Goal: Information Seeking & Learning: Learn about a topic

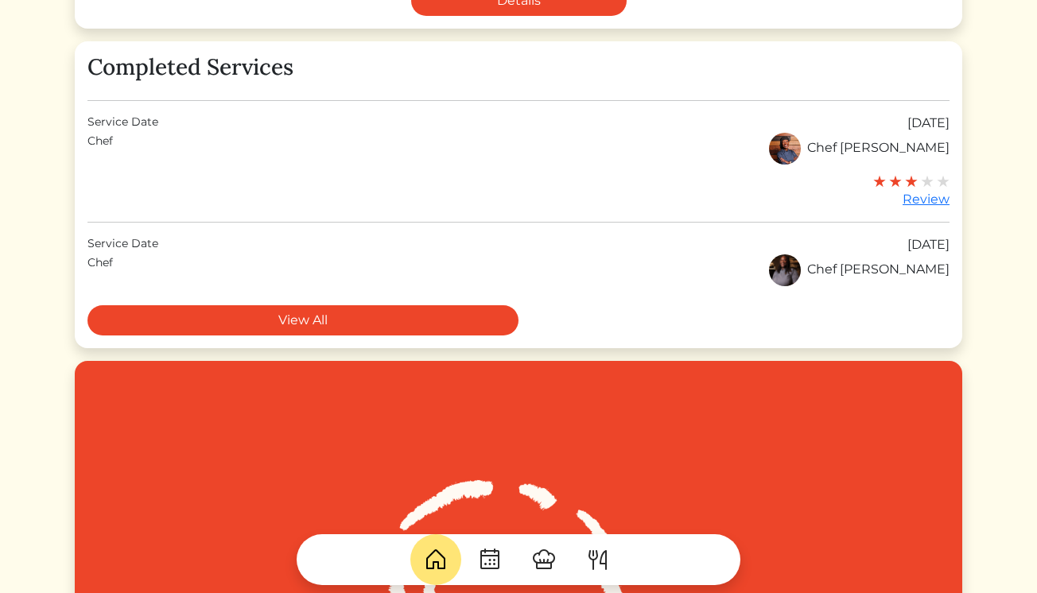
scroll to position [565, 0]
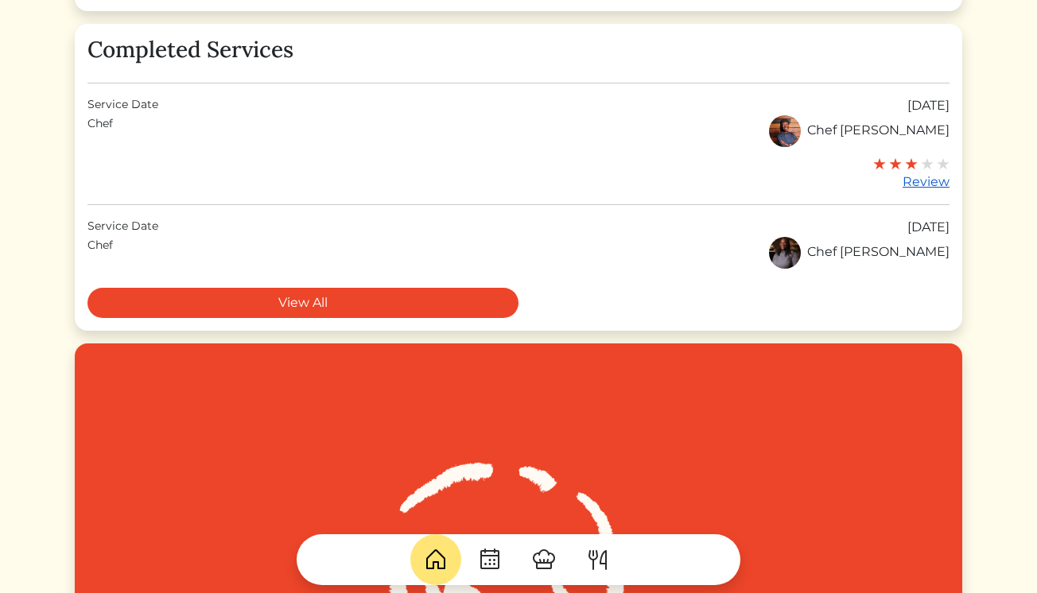
click at [917, 186] on div "Review" at bounding box center [911, 182] width 76 height 19
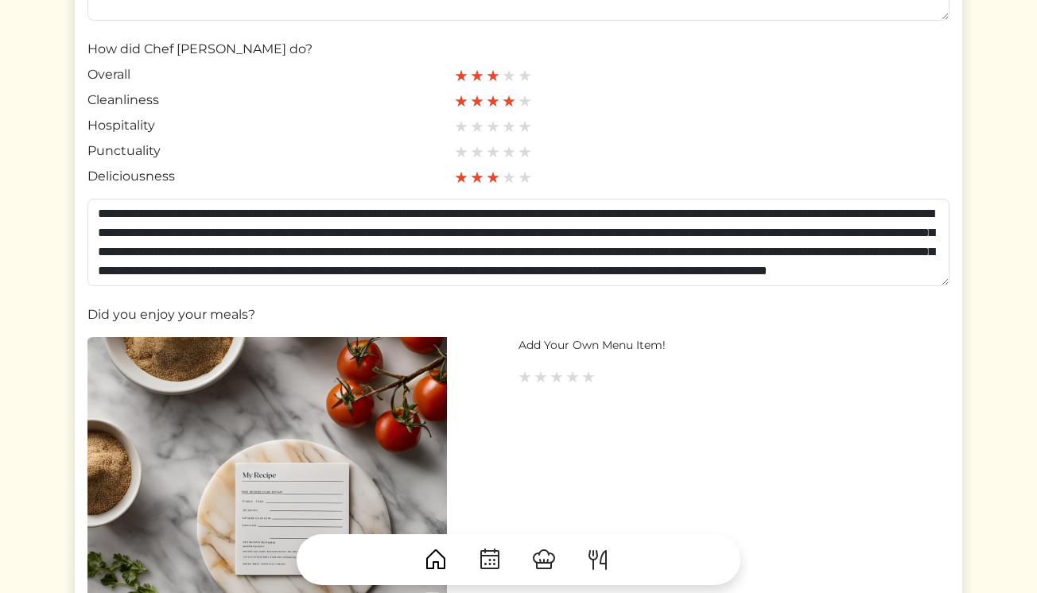
scroll to position [352, 0]
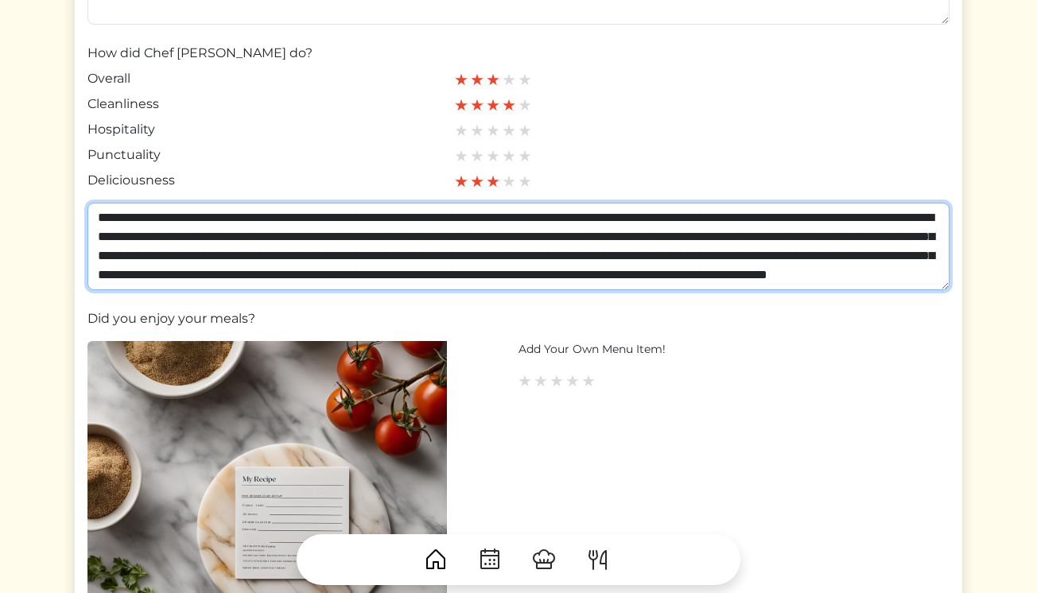
click at [601, 254] on textarea "**********" at bounding box center [518, 246] width 862 height 87
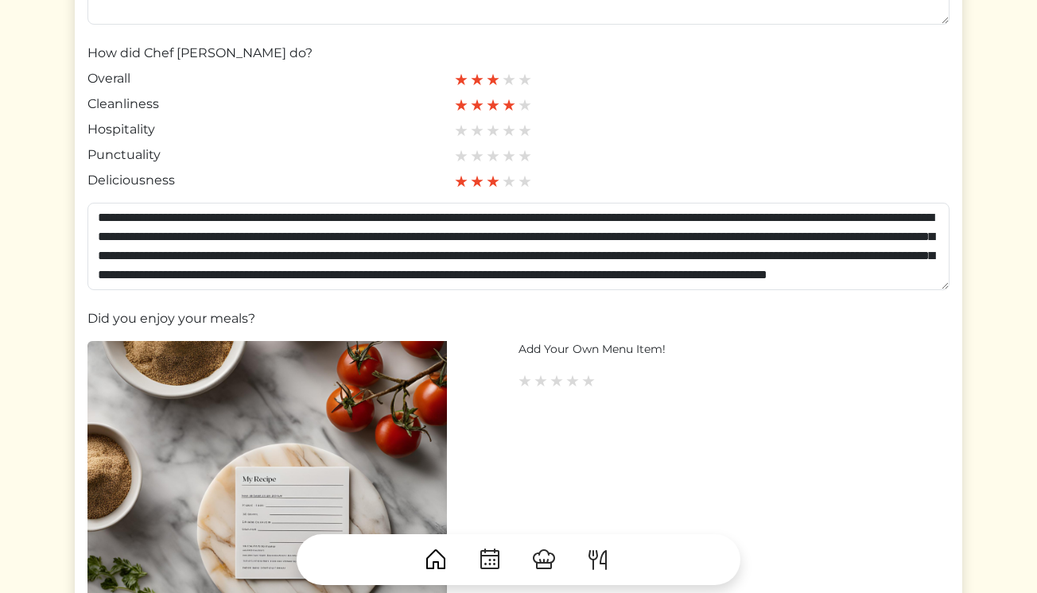
click at [699, 146] on div at bounding box center [665, 154] width 421 height 19
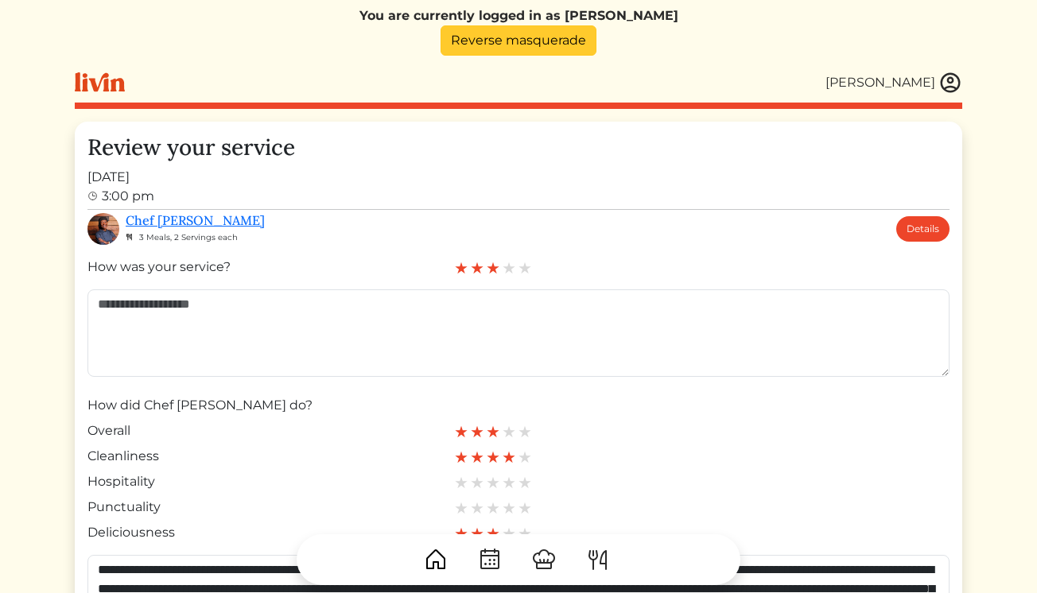
click at [556, 43] on link "Reverse masquerade" at bounding box center [518, 40] width 156 height 30
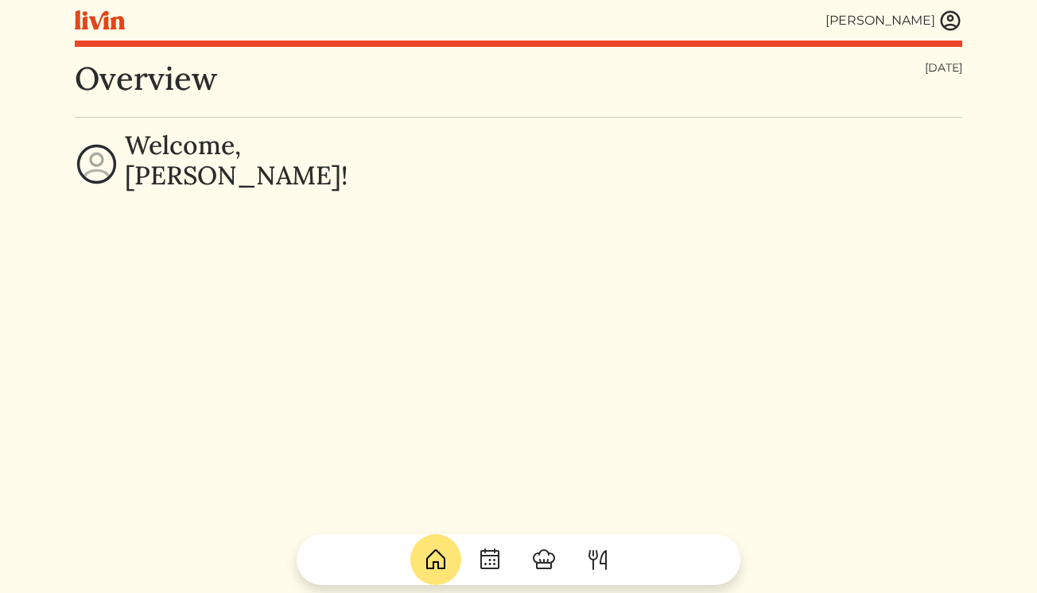
click at [951, 23] on img at bounding box center [950, 21] width 24 height 24
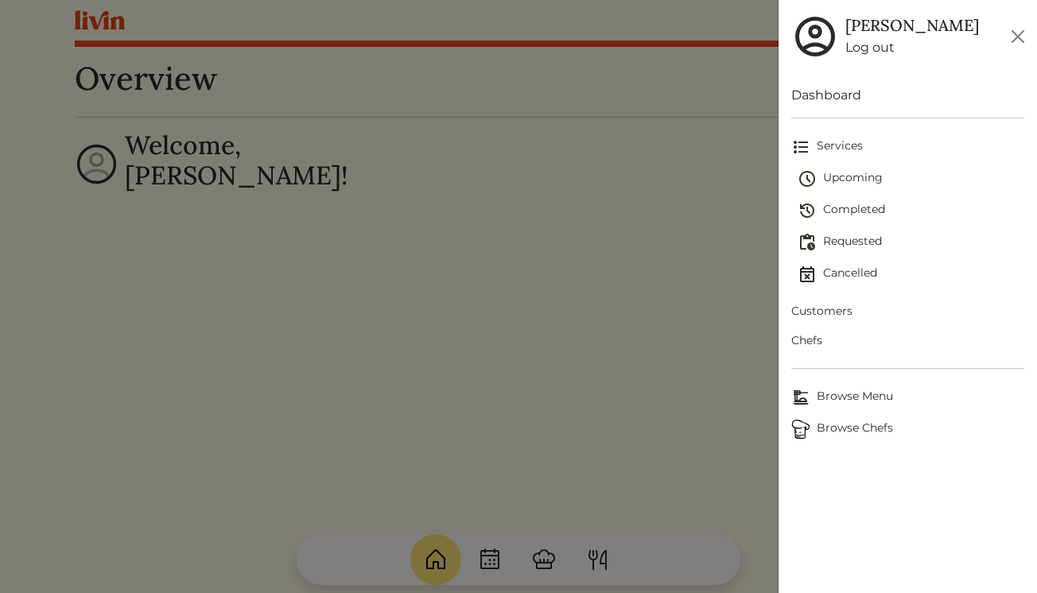
click at [807, 339] on span "Chefs" at bounding box center [907, 340] width 233 height 17
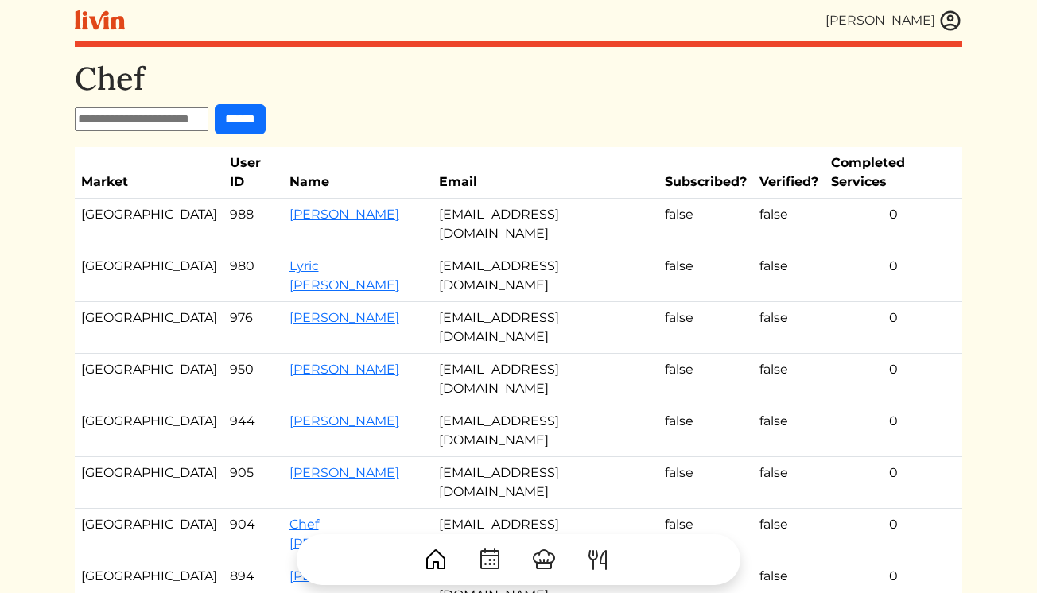
click at [119, 126] on input "text" at bounding box center [142, 119] width 134 height 24
type input "****"
click at [215, 104] on input "******" at bounding box center [240, 119] width 51 height 30
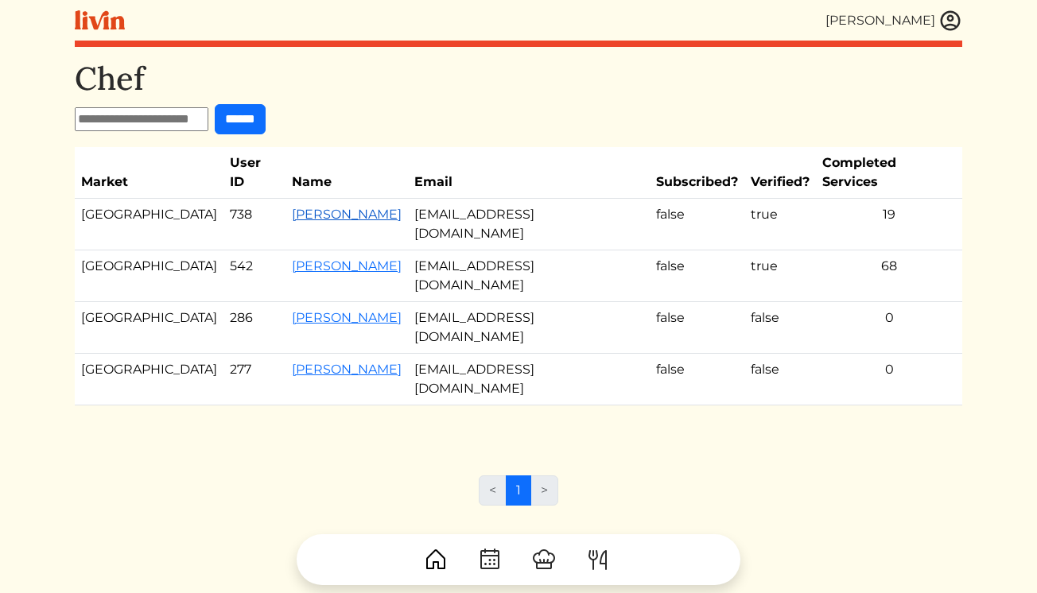
click at [292, 207] on link "[PERSON_NAME]" at bounding box center [347, 214] width 110 height 15
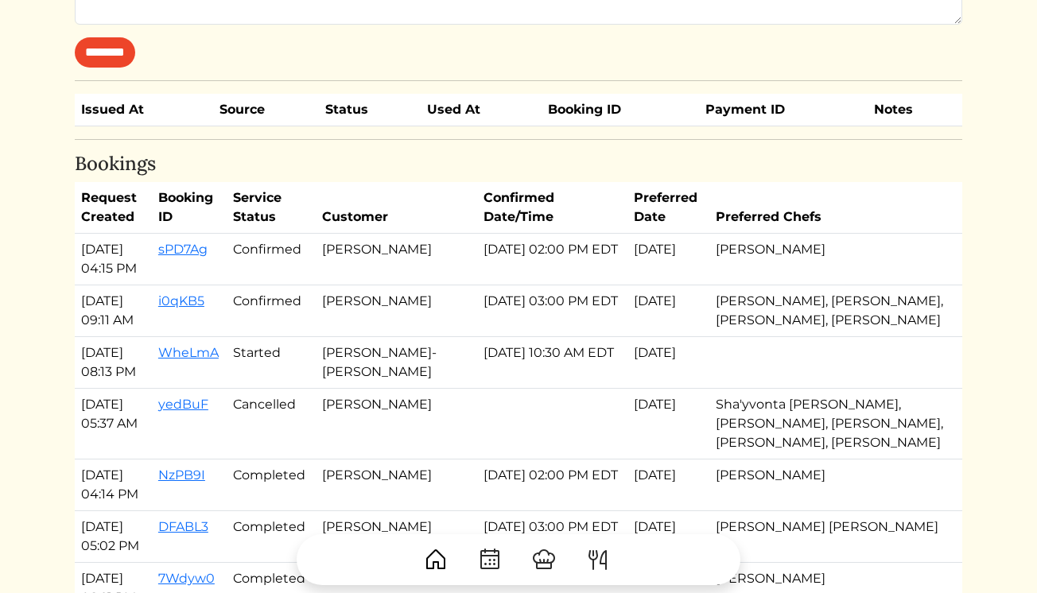
scroll to position [638, 0]
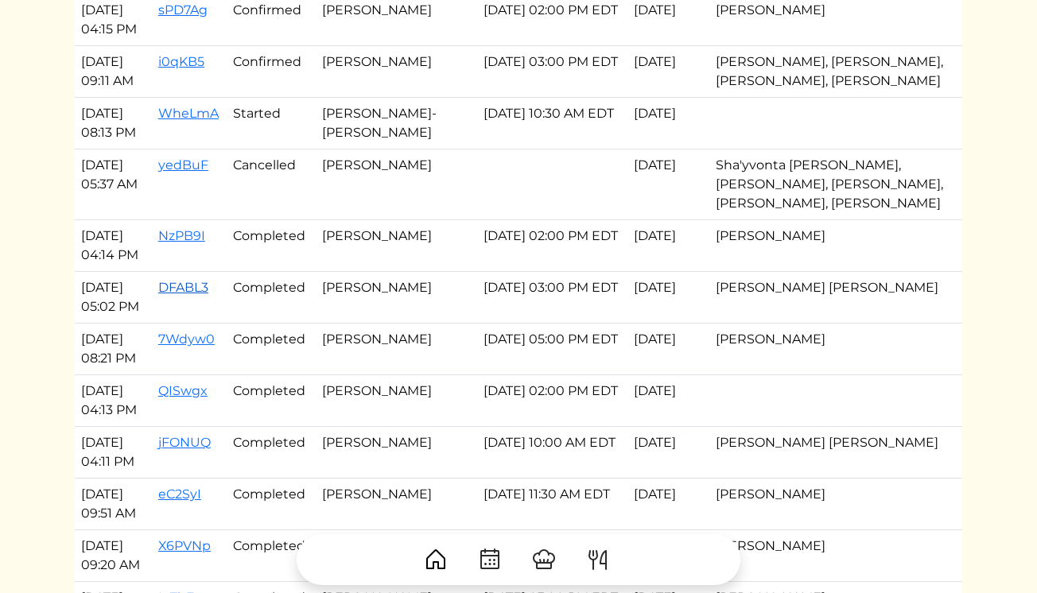
click at [200, 295] on link "DFABL3" at bounding box center [183, 287] width 50 height 15
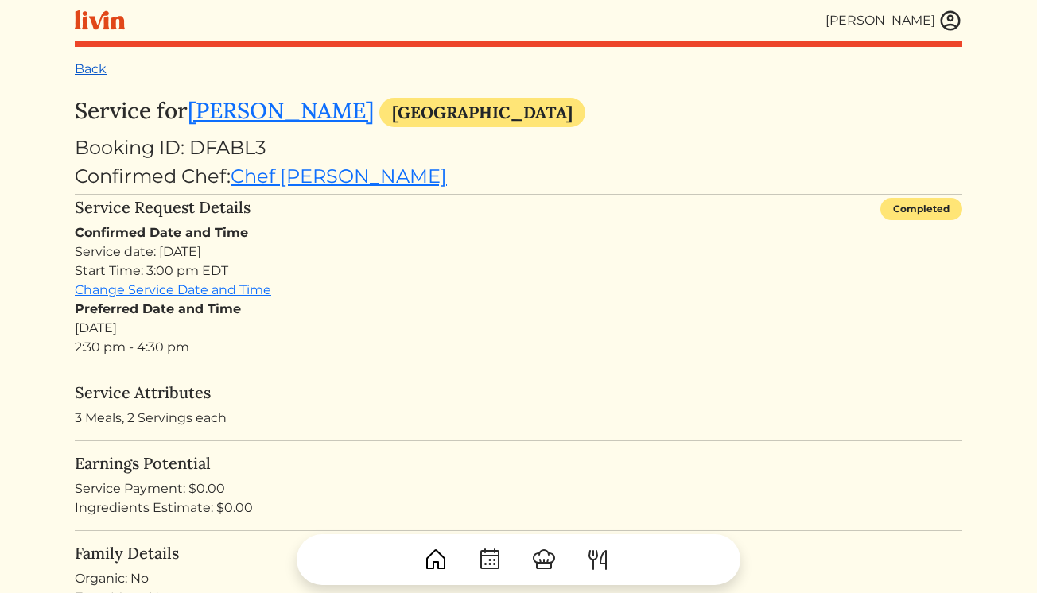
click at [91, 71] on link "Back" at bounding box center [91, 68] width 32 height 15
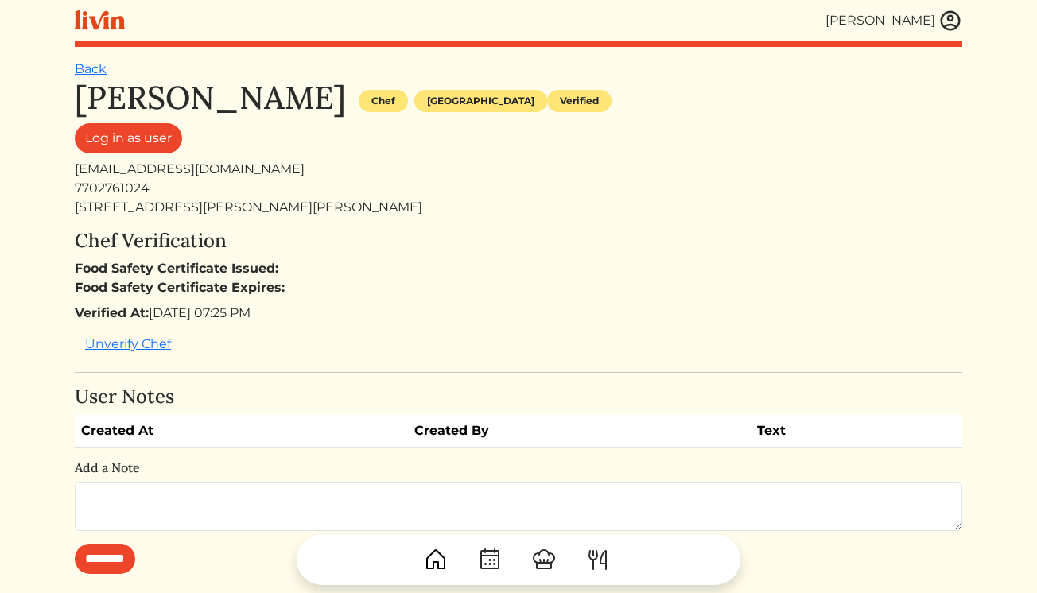
click at [98, 64] on link "Back" at bounding box center [91, 68] width 32 height 15
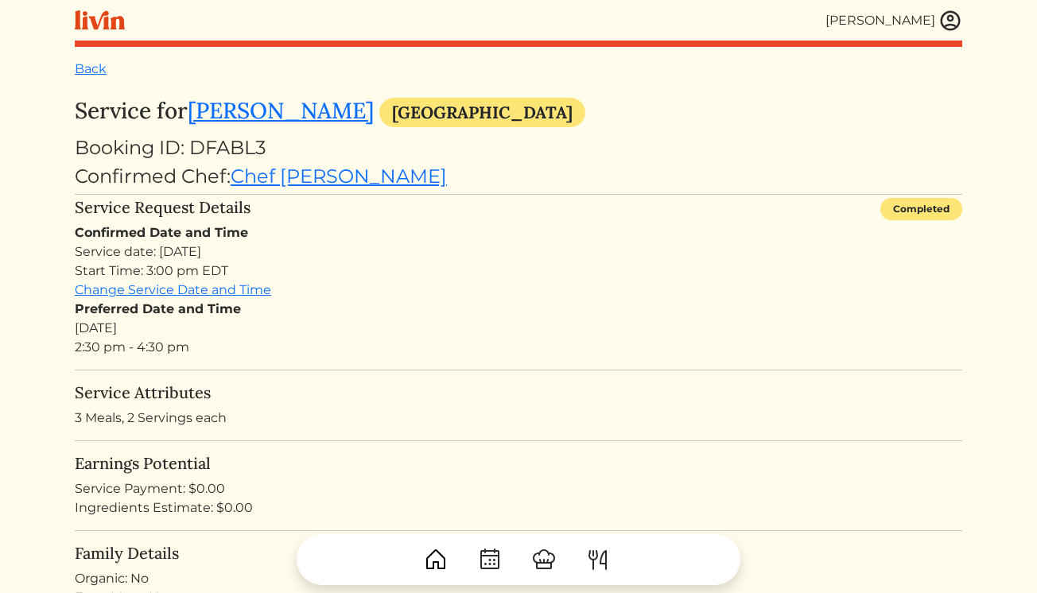
click at [950, 20] on img at bounding box center [950, 21] width 24 height 24
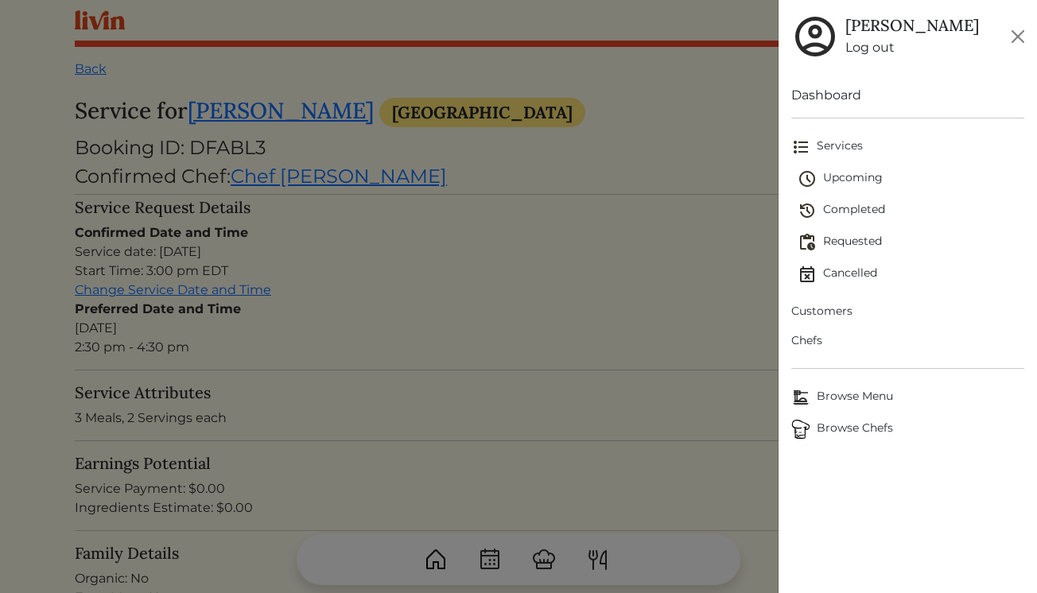
click at [833, 422] on span "Browse Chefs" at bounding box center [907, 429] width 233 height 19
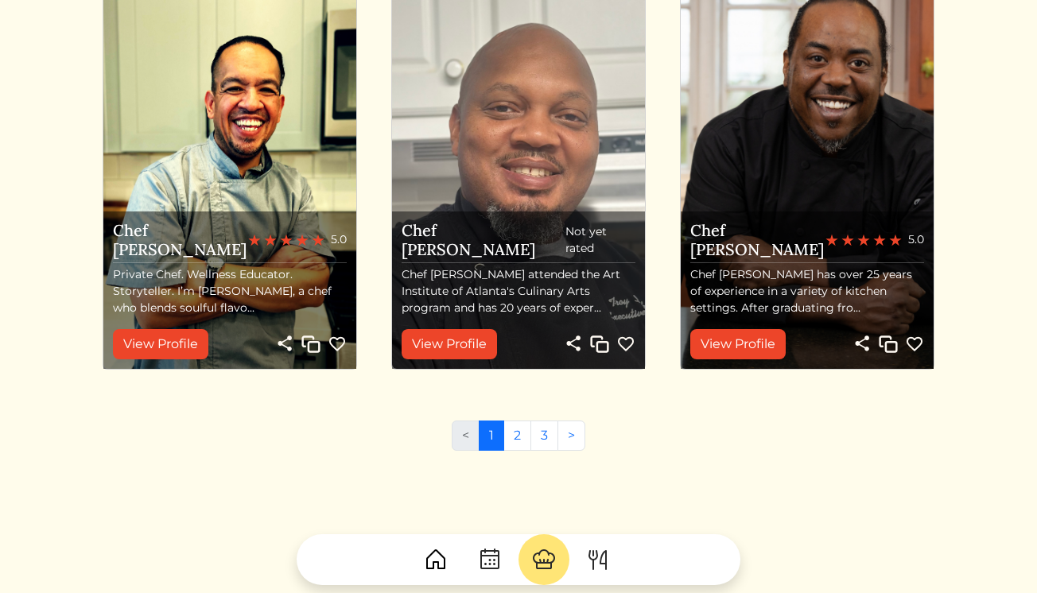
scroll to position [1811, 0]
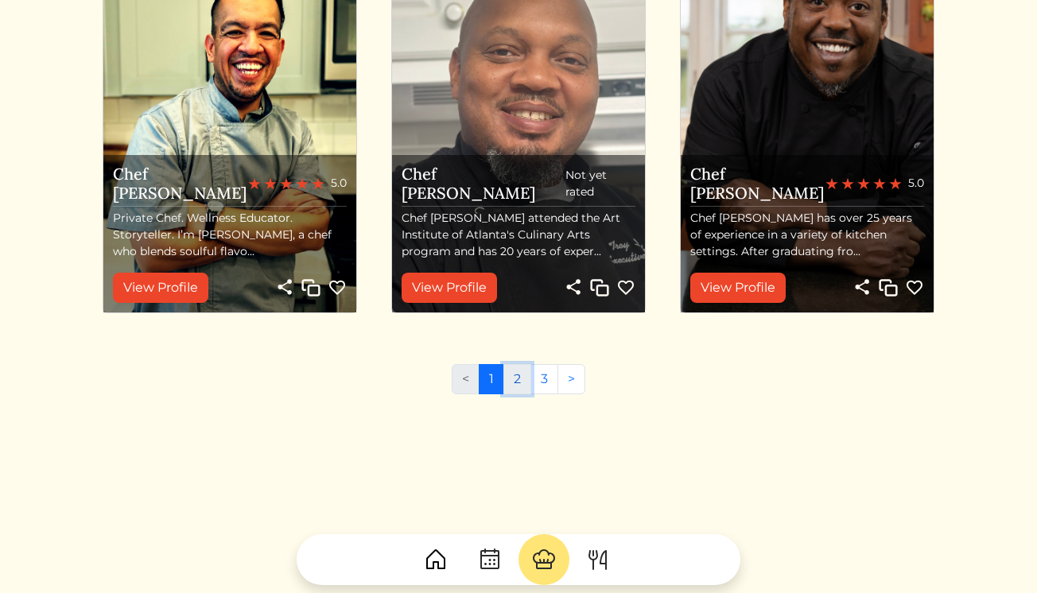
click at [525, 383] on link "2" at bounding box center [517, 379] width 28 height 30
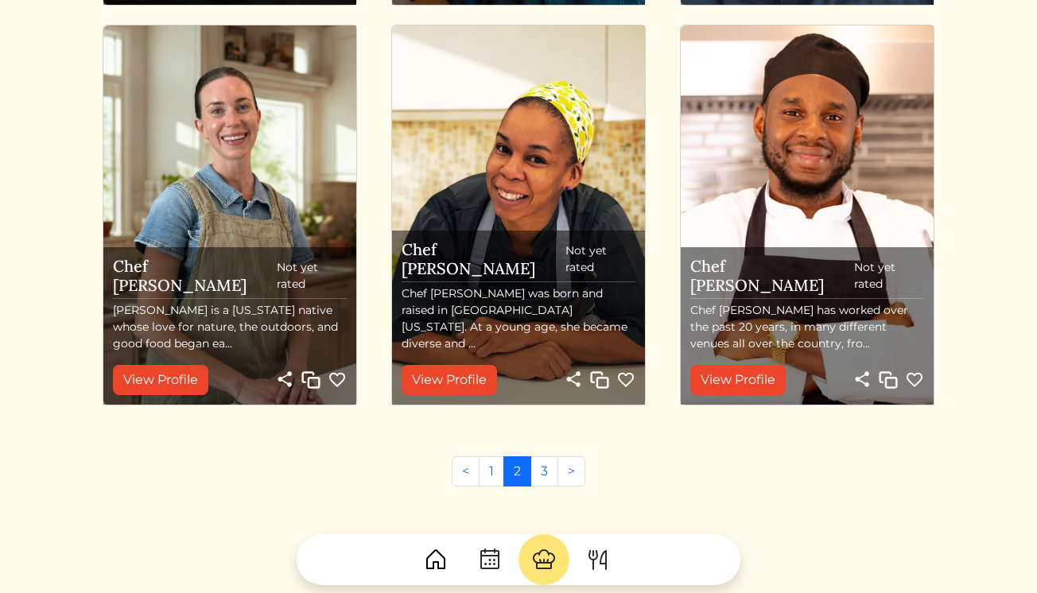
scroll to position [1811, 0]
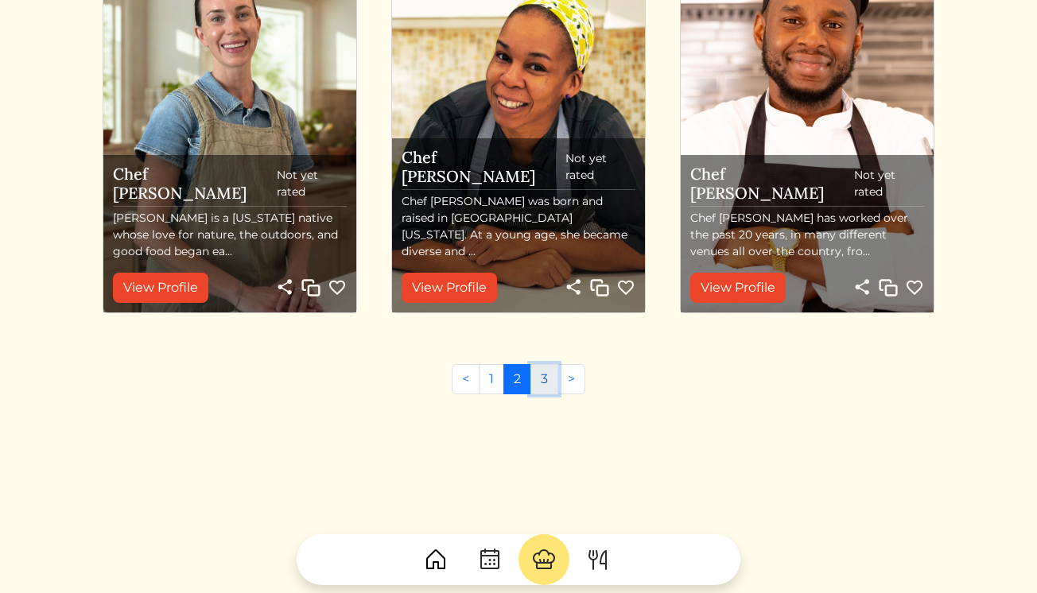
click at [544, 380] on link "3" at bounding box center [544, 379] width 28 height 30
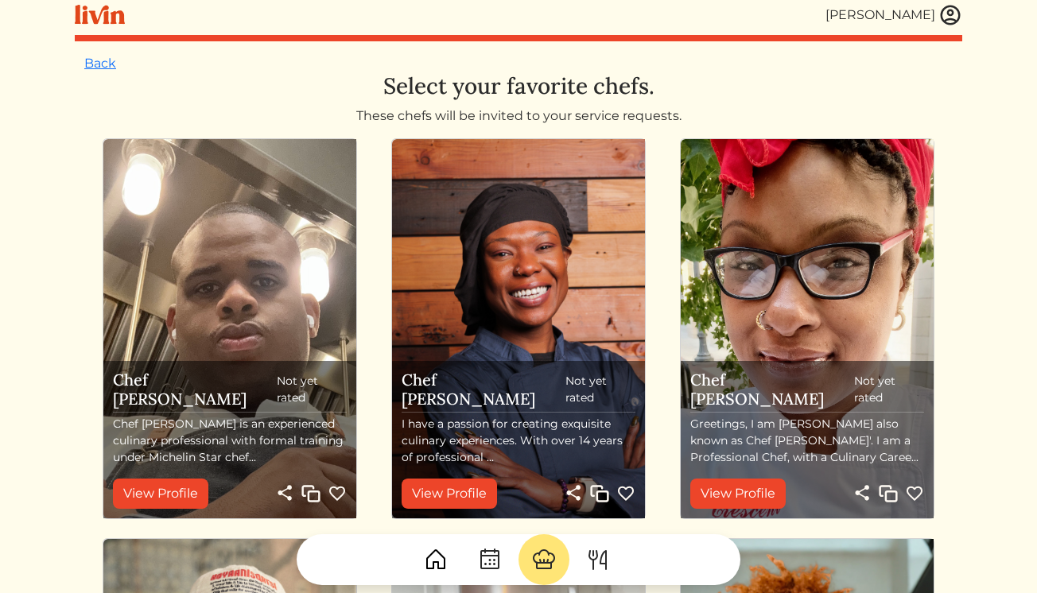
scroll to position [18, 0]
